Goal: Go to known website: Access a specific website the user already knows

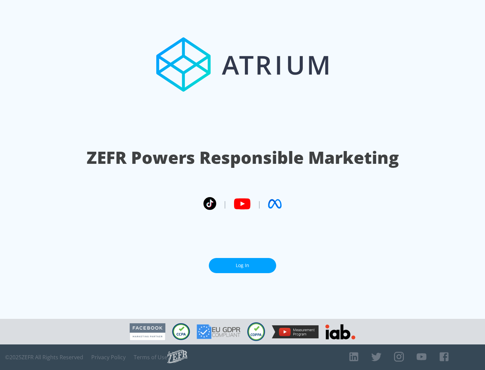
click at [242, 266] on link "Log In" at bounding box center [242, 265] width 67 height 15
